Goal: Transaction & Acquisition: Purchase product/service

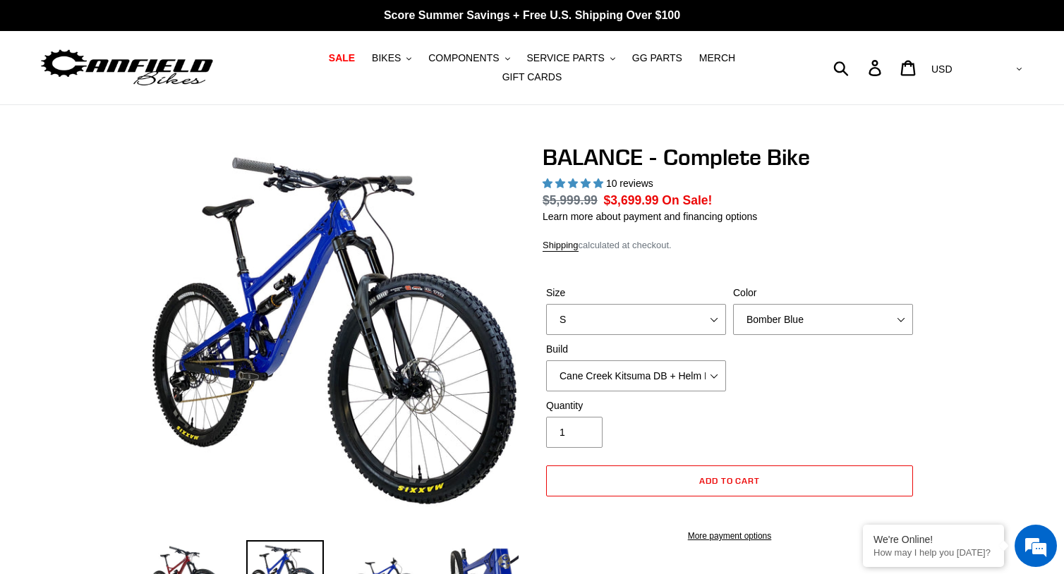
select select "highest-rating"
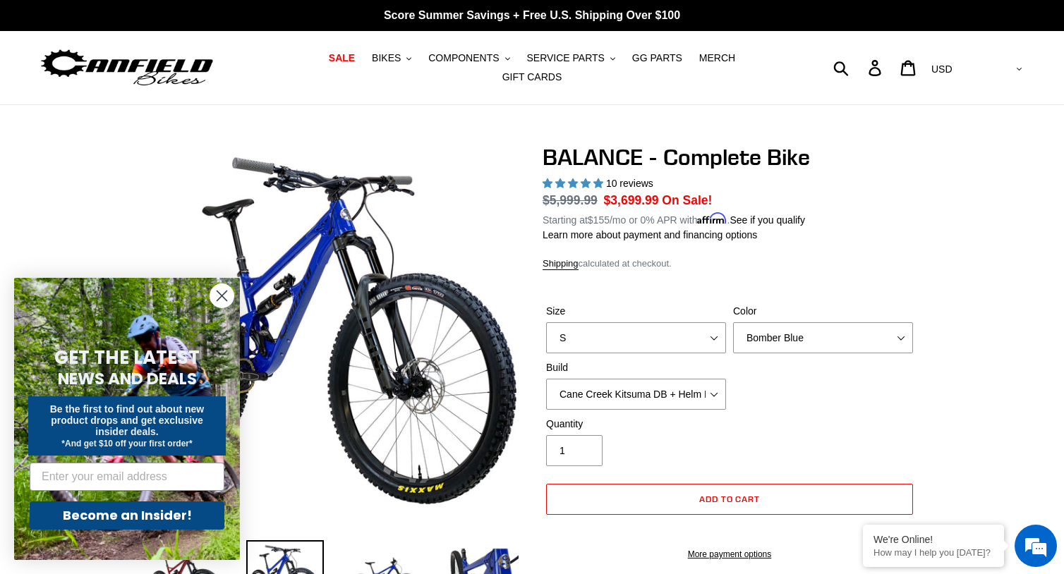
click at [406, 61] on icon ".cls-1{fill:#231f20}" at bounding box center [408, 58] width 5 height 5
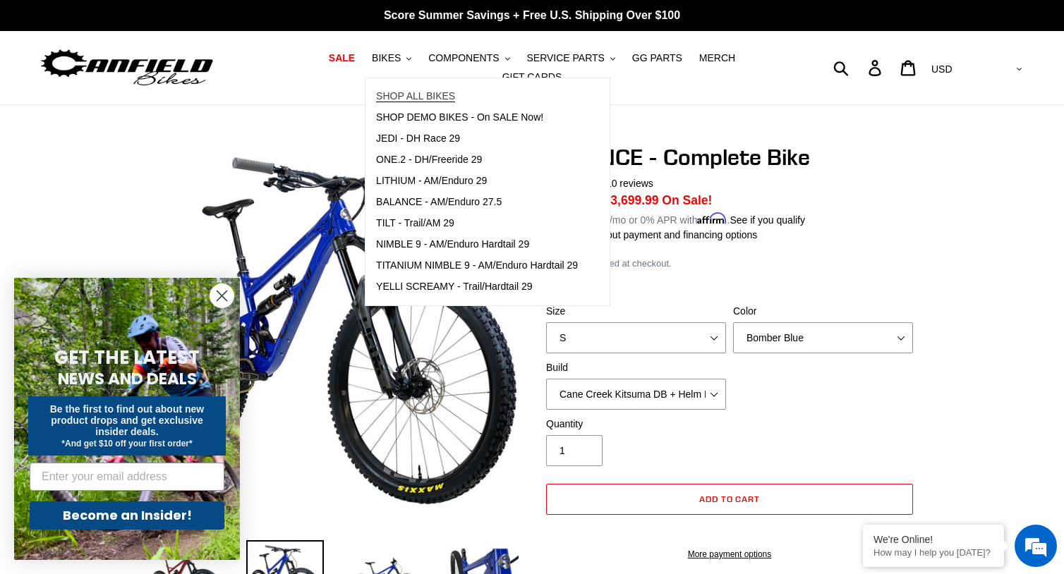
click at [378, 102] on span "SHOP ALL BIKES" at bounding box center [415, 96] width 79 height 12
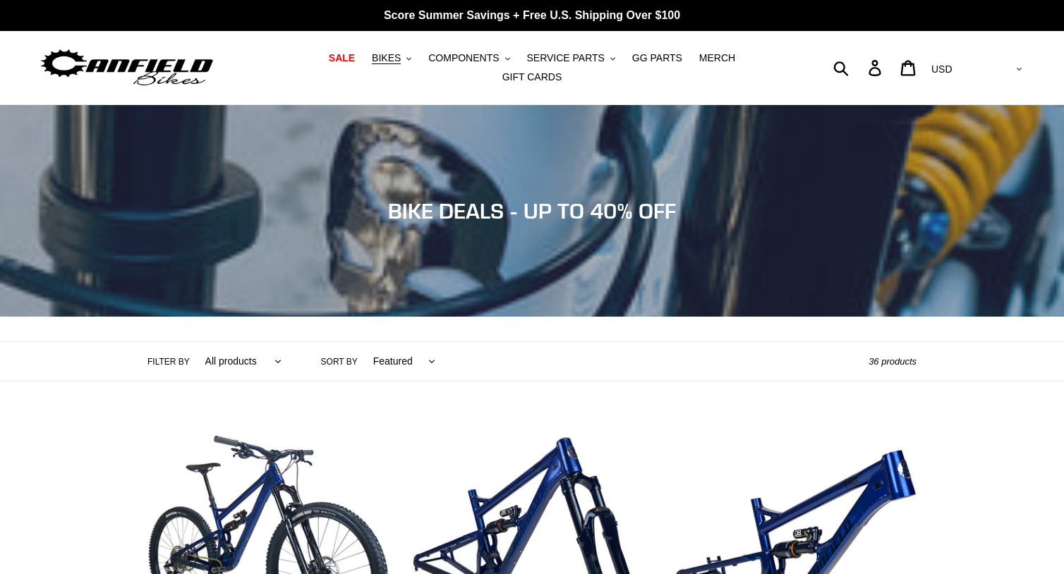
scroll to position [166, 0]
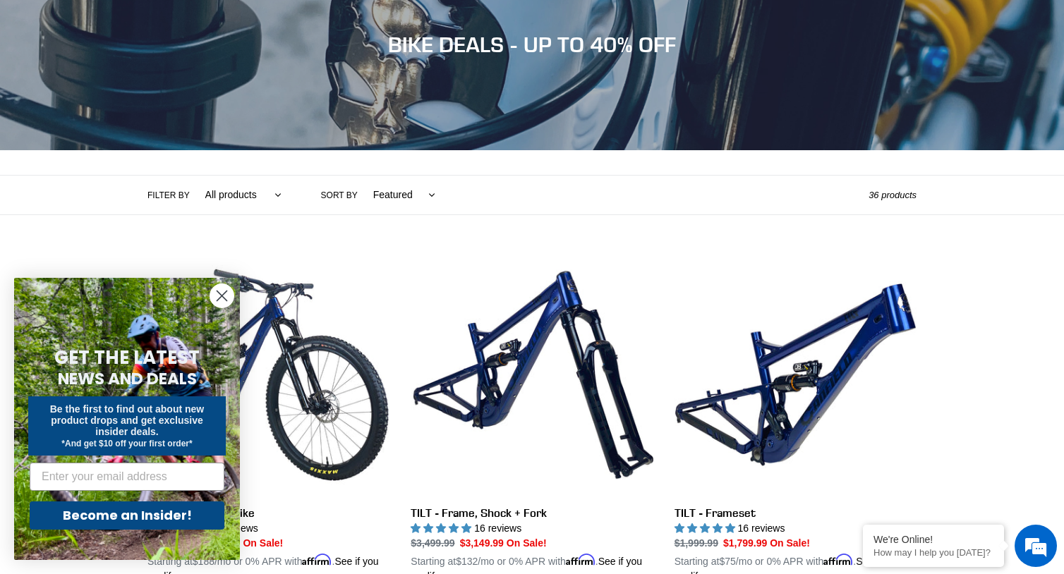
click at [218, 293] on icon "Close dialog" at bounding box center [222, 296] width 10 height 10
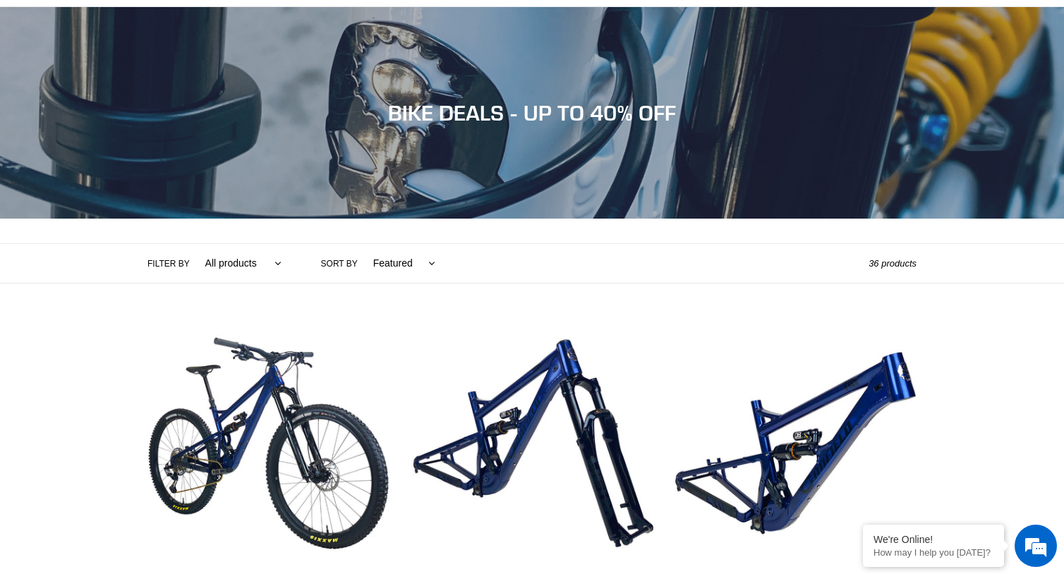
scroll to position [125, 0]
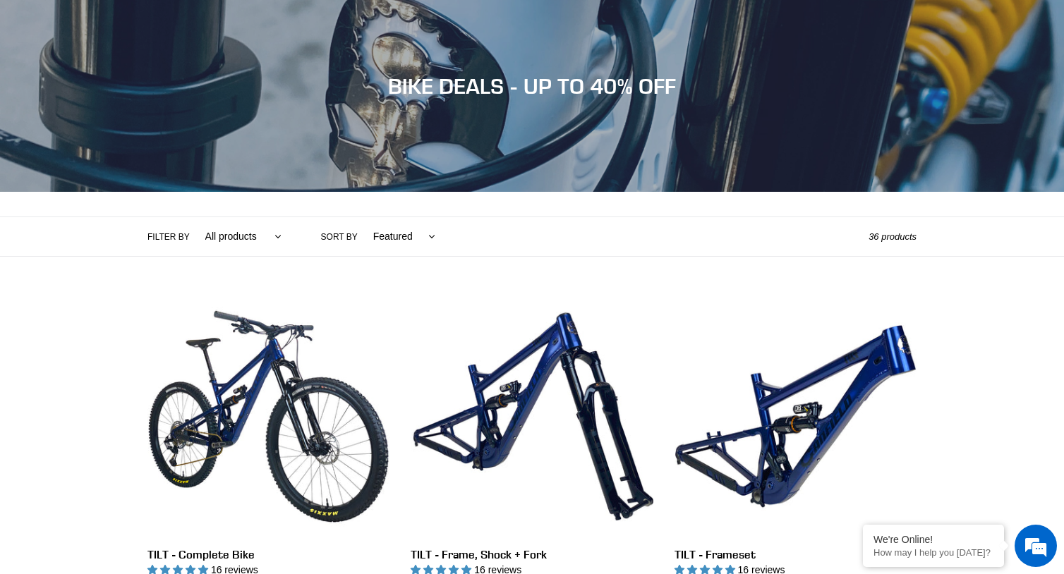
click at [274, 230] on select "All products 275 29er balance BFCM23 BFCM24 CBF DEMO BIKE Downhill Enduro Full …" at bounding box center [240, 236] width 95 height 39
click at [420, 226] on select "Featured Best selling Alphabetically, A-Z Alphabetically, Z-A Price, low to hig…" at bounding box center [400, 236] width 80 height 39
click at [346, 231] on label "Sort by" at bounding box center [339, 237] width 37 height 13
click at [360, 231] on select "Featured Best selling Alphabetically, A-Z Alphabetically, Z-A Price, low to hig…" at bounding box center [400, 236] width 80 height 39
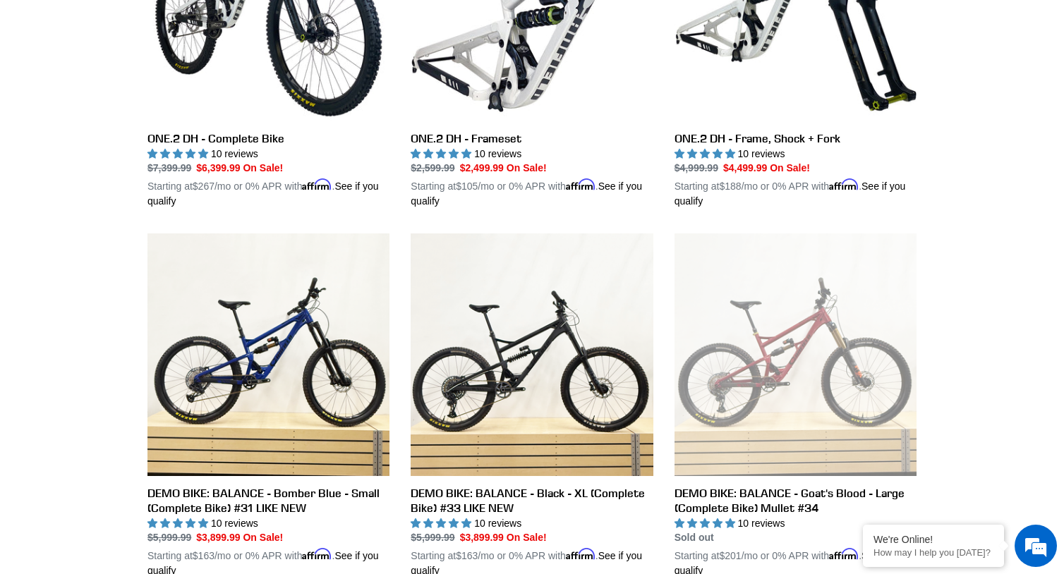
scroll to position [2671, 0]
